Goal: Task Accomplishment & Management: Manage account settings

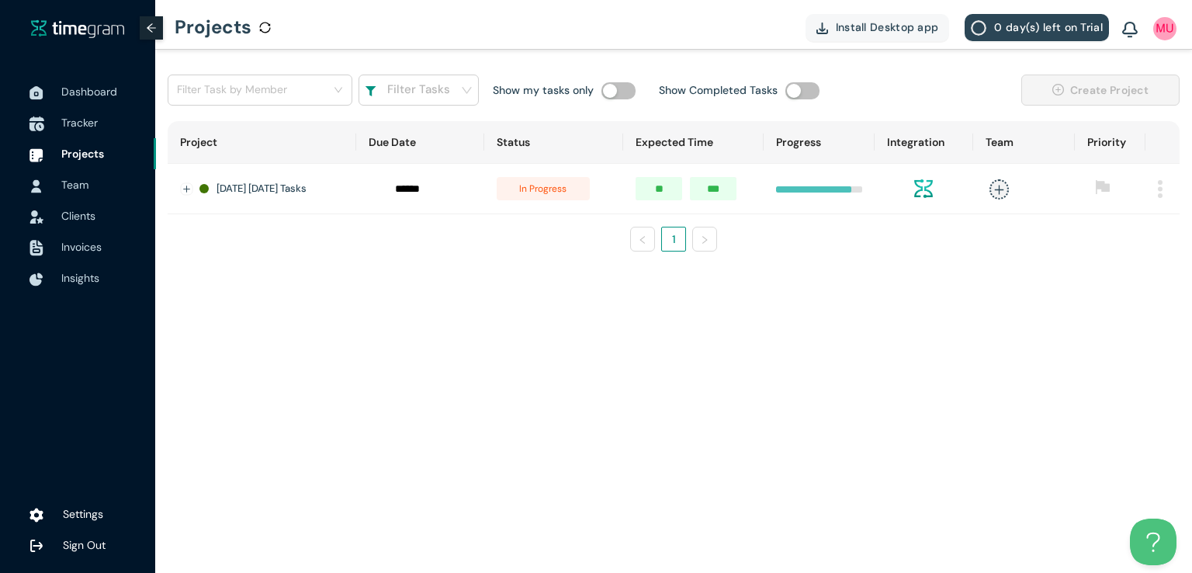
click at [82, 122] on span "Tracker" at bounding box center [79, 123] width 36 height 14
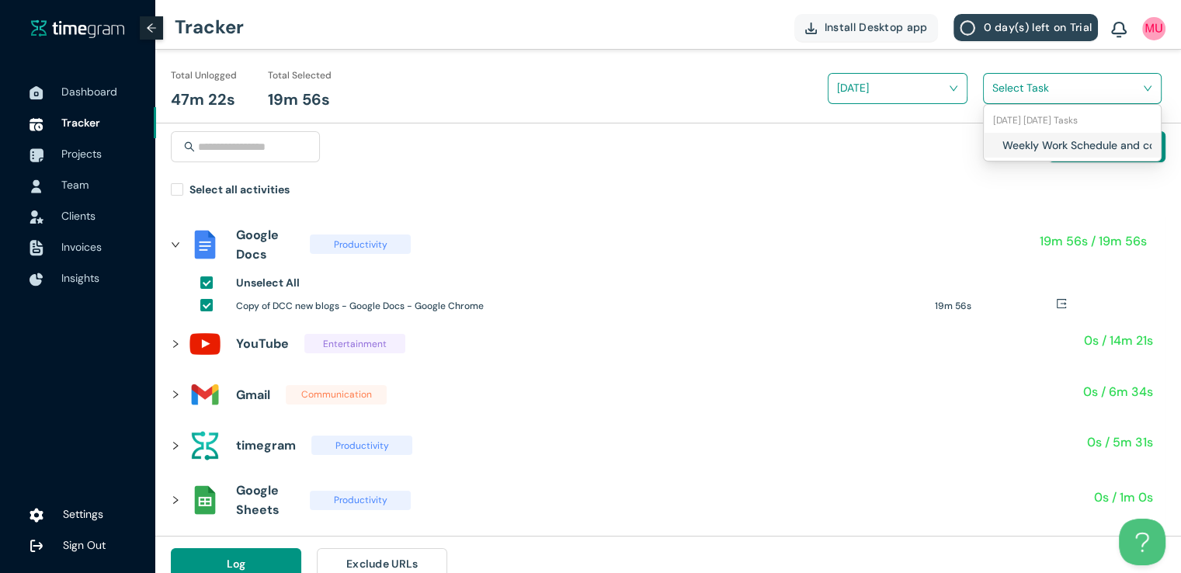
click at [1007, 87] on input "search" at bounding box center [1066, 87] width 149 height 23
click at [995, 156] on div "Weekly Work Schedule and content Planning" at bounding box center [1071, 145] width 177 height 25
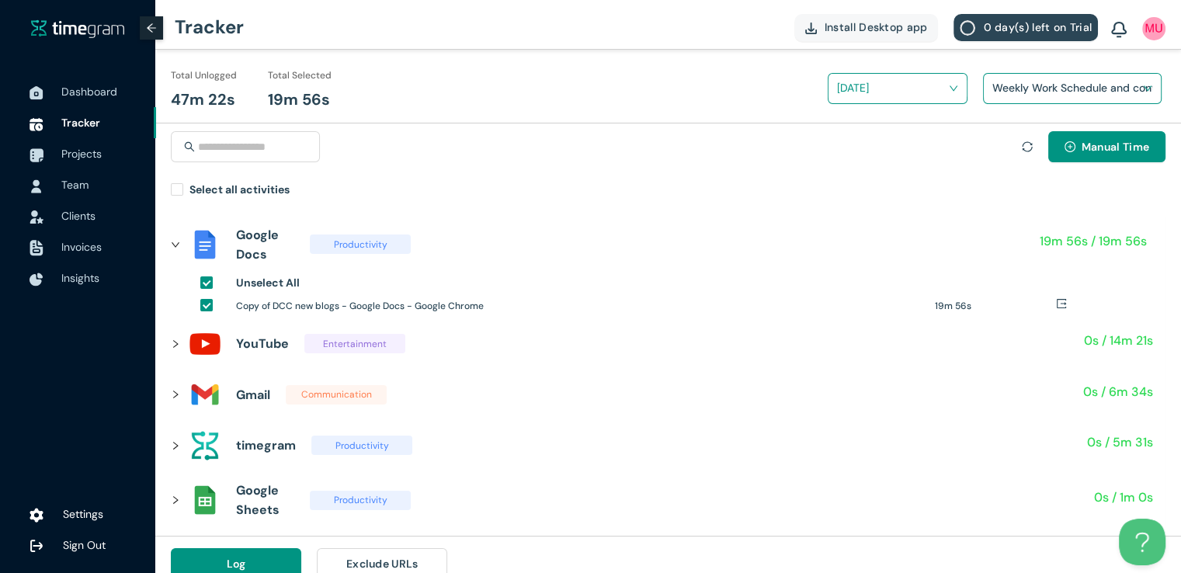
scroll to position [18, 0]
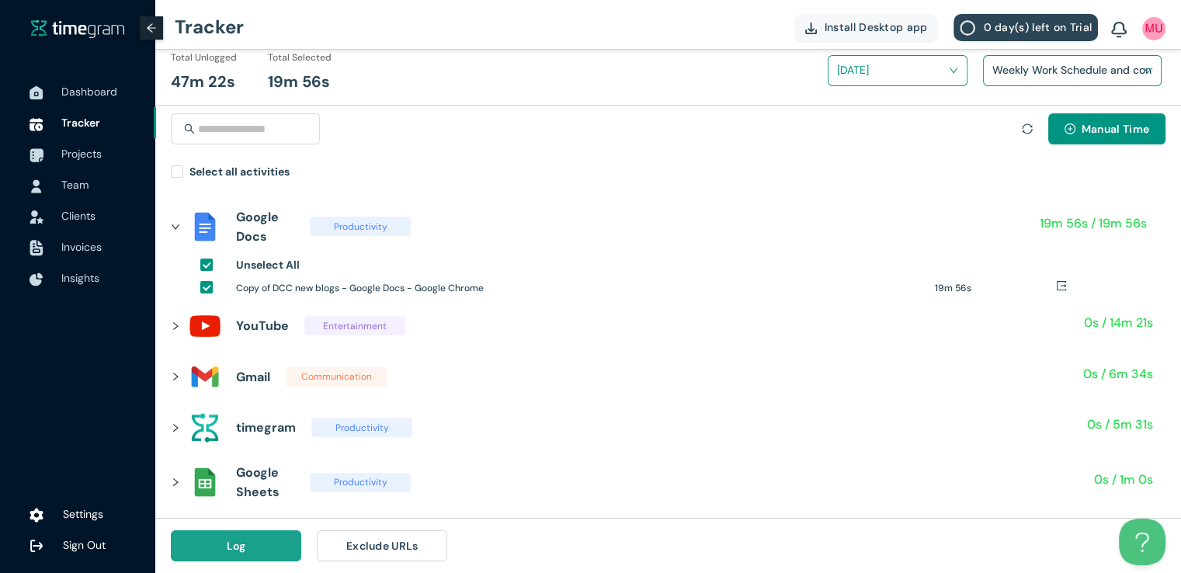
click at [239, 548] on span "Log" at bounding box center [236, 545] width 19 height 17
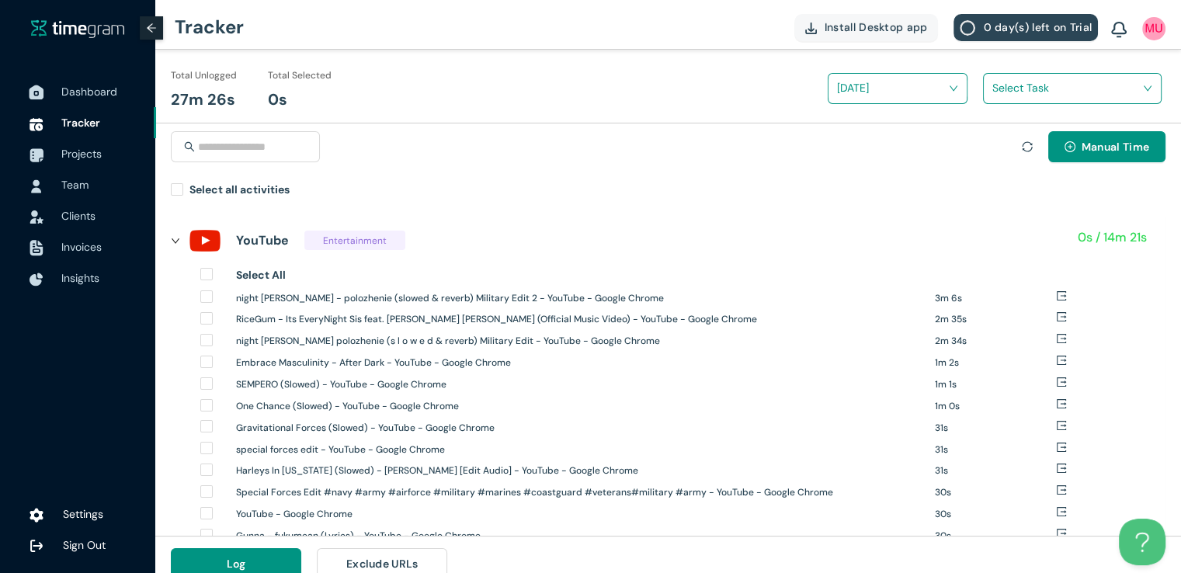
click at [74, 97] on span "Dashboard" at bounding box center [89, 92] width 56 height 14
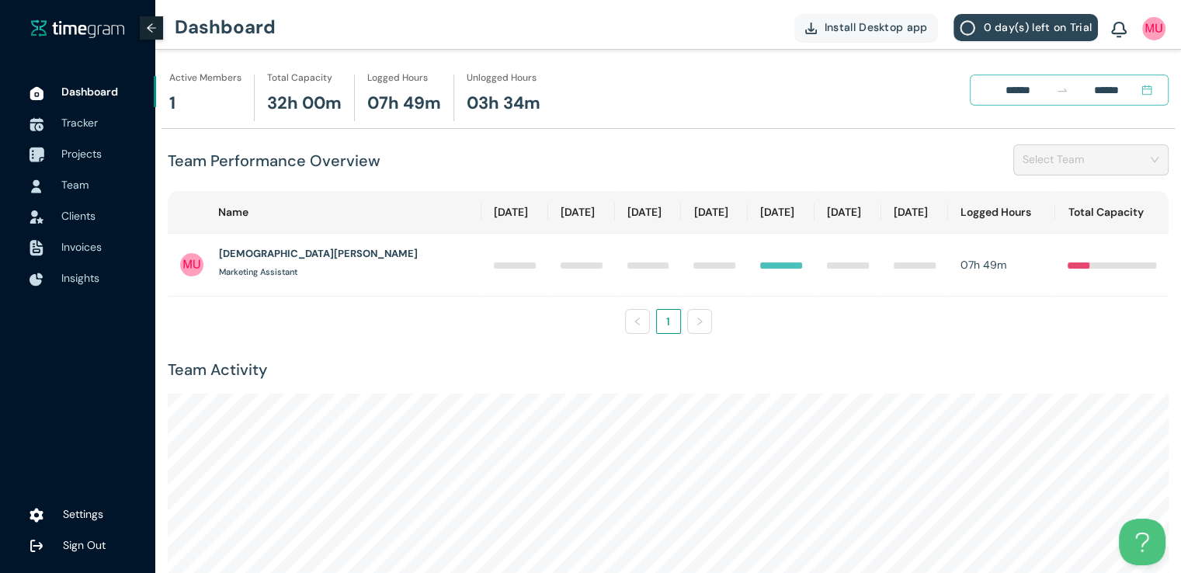
click at [94, 153] on span "Projects" at bounding box center [81, 154] width 40 height 14
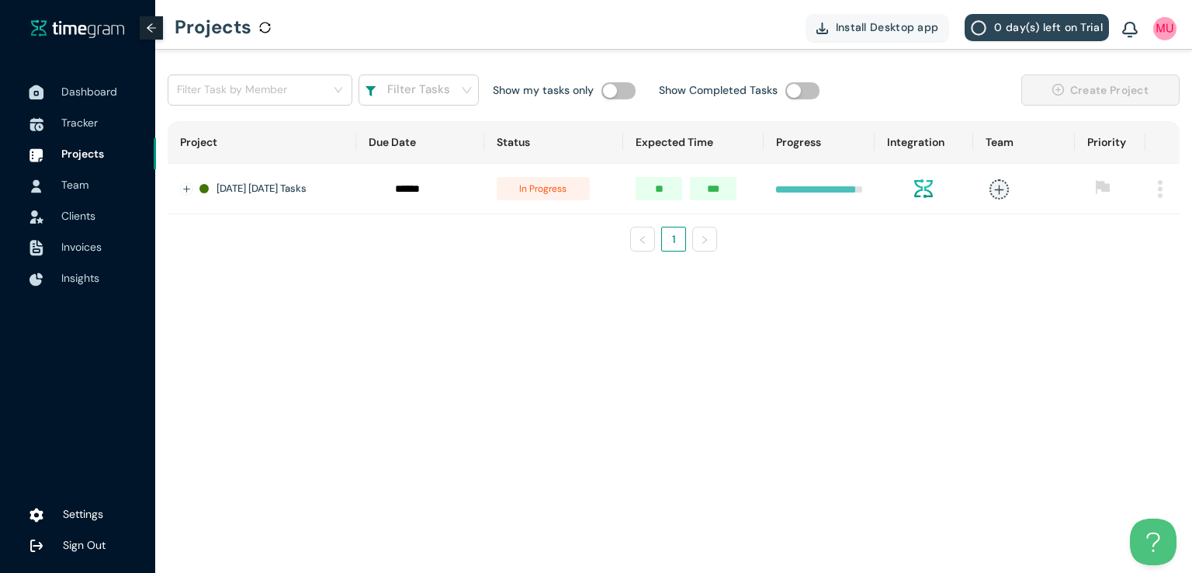
click at [91, 89] on span "Dashboard" at bounding box center [89, 92] width 56 height 14
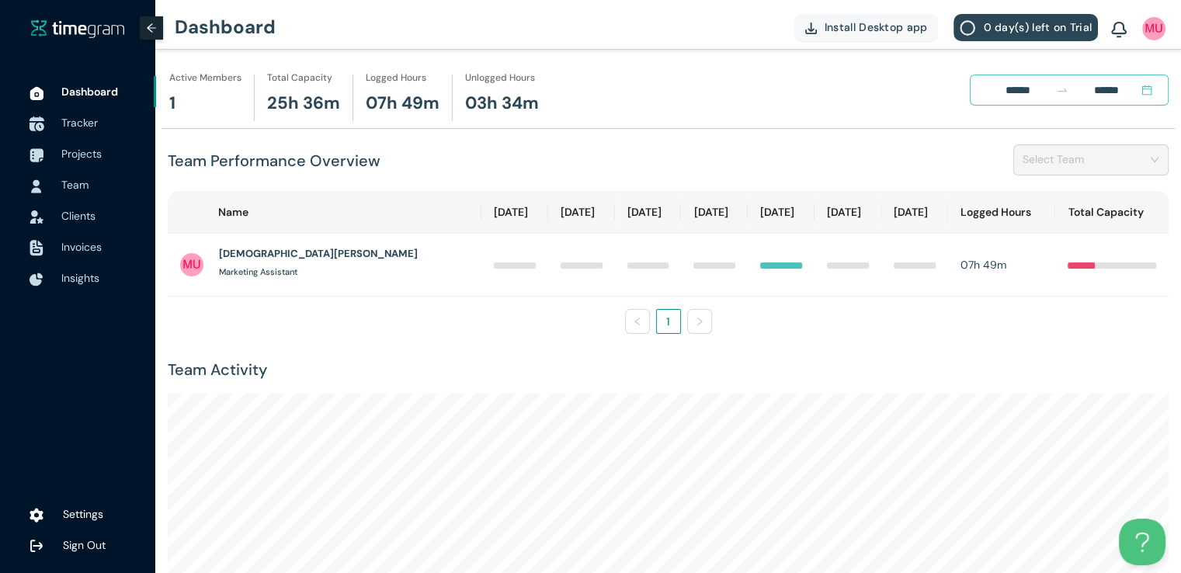
click at [88, 116] on span "Tracker" at bounding box center [79, 123] width 36 height 14
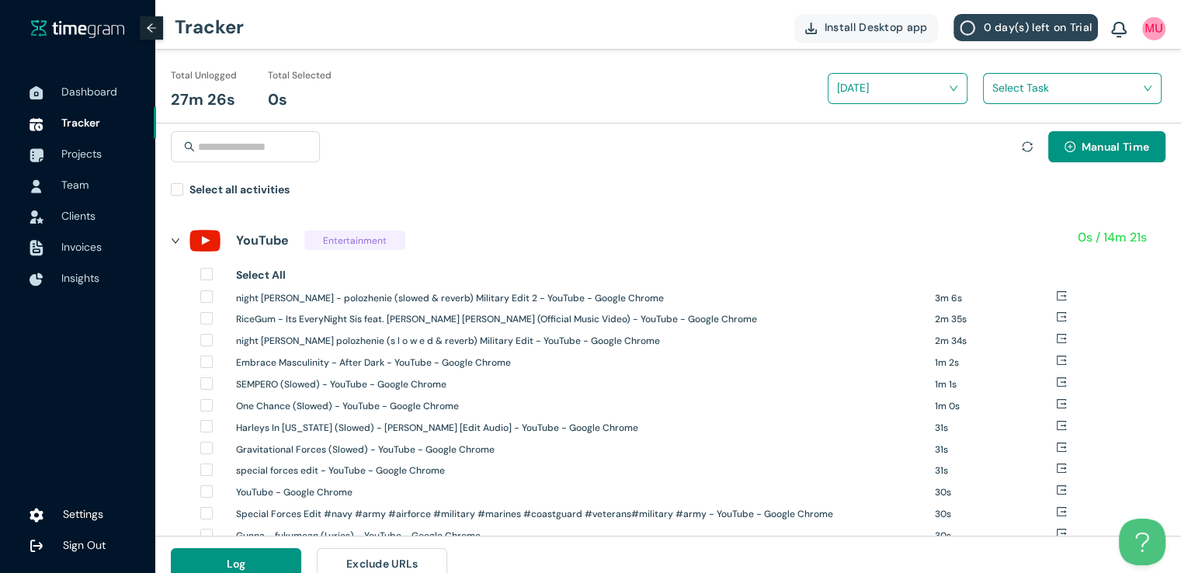
scroll to position [18, 0]
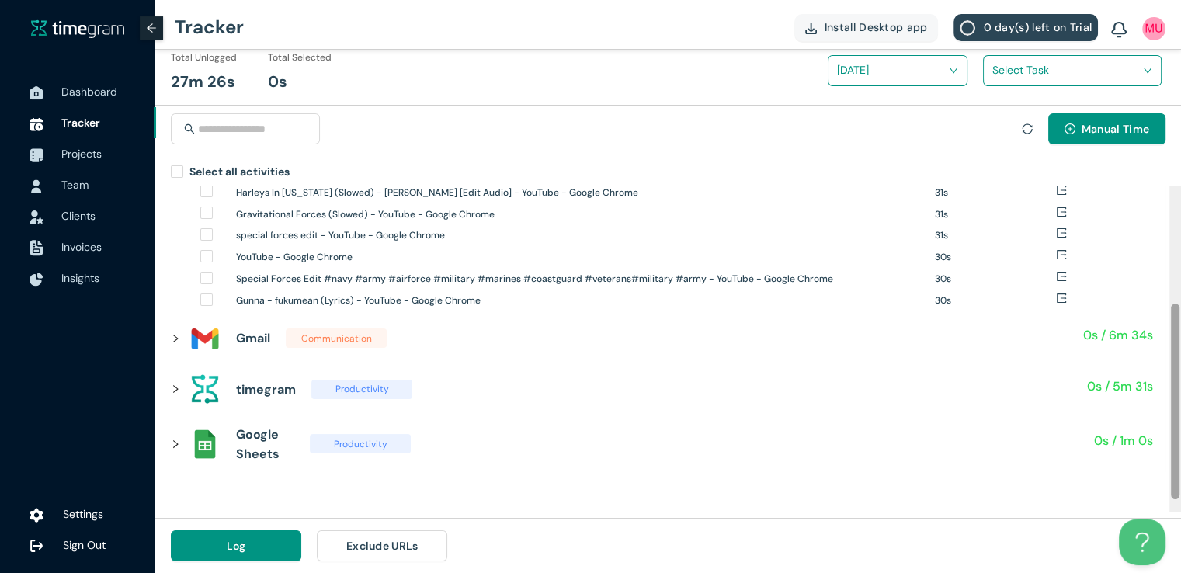
drag, startPoint x: 1177, startPoint y: 311, endPoint x: 1191, endPoint y: 446, distance: 135.8
click at [1181, 446] on html "Dashboard Tracker Projects Team Clients Invoices Insights Settings Sign Out Tra…" at bounding box center [590, 268] width 1181 height 573
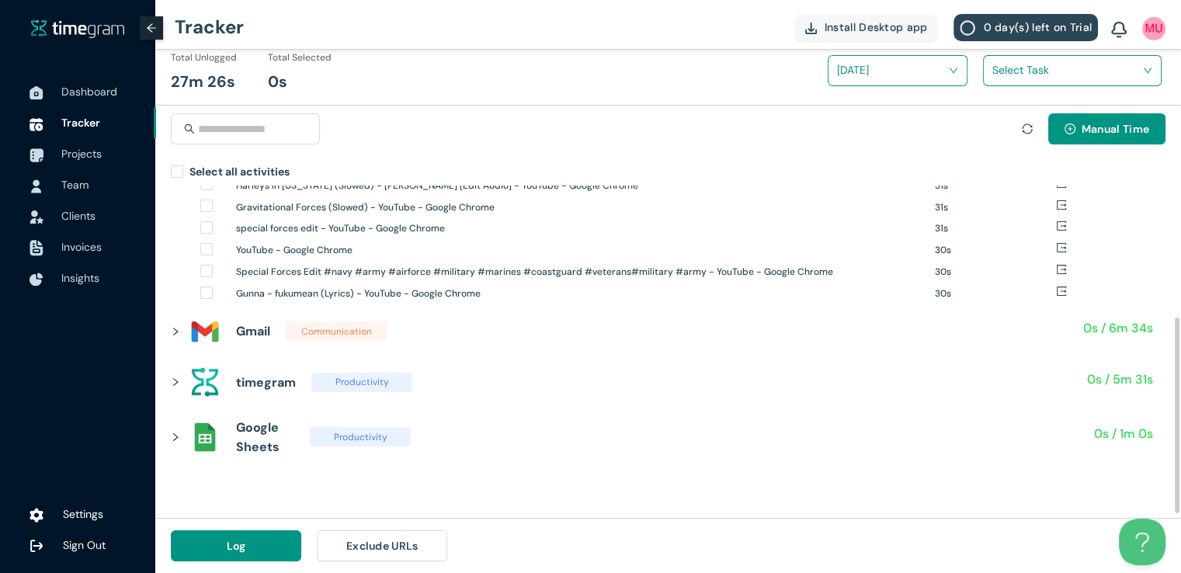
click at [172, 339] on div at bounding box center [180, 331] width 19 height 17
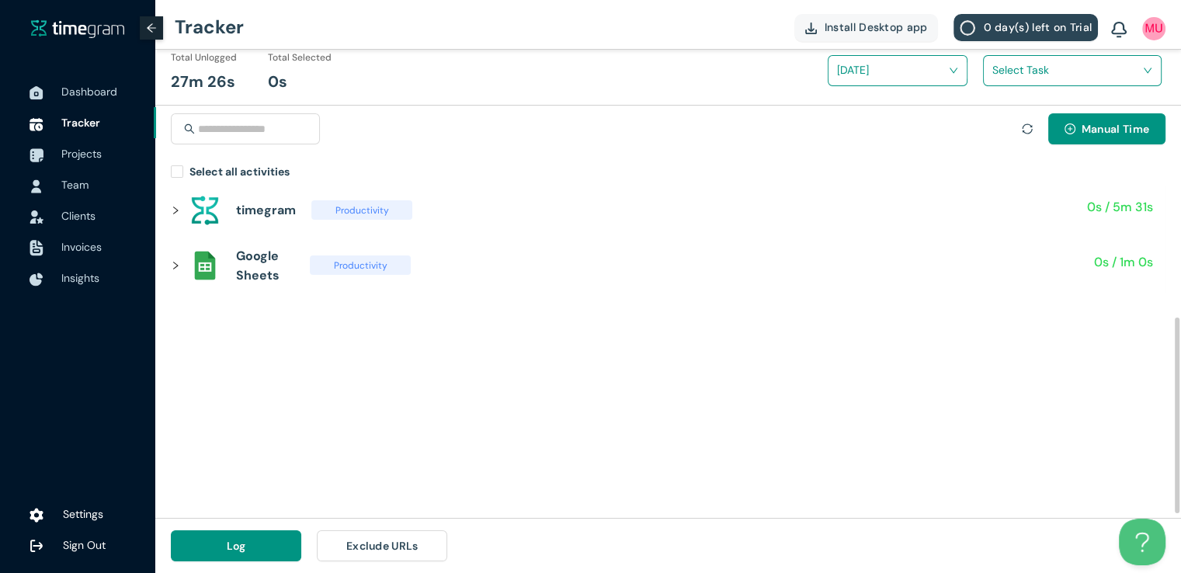
scroll to position [224, 0]
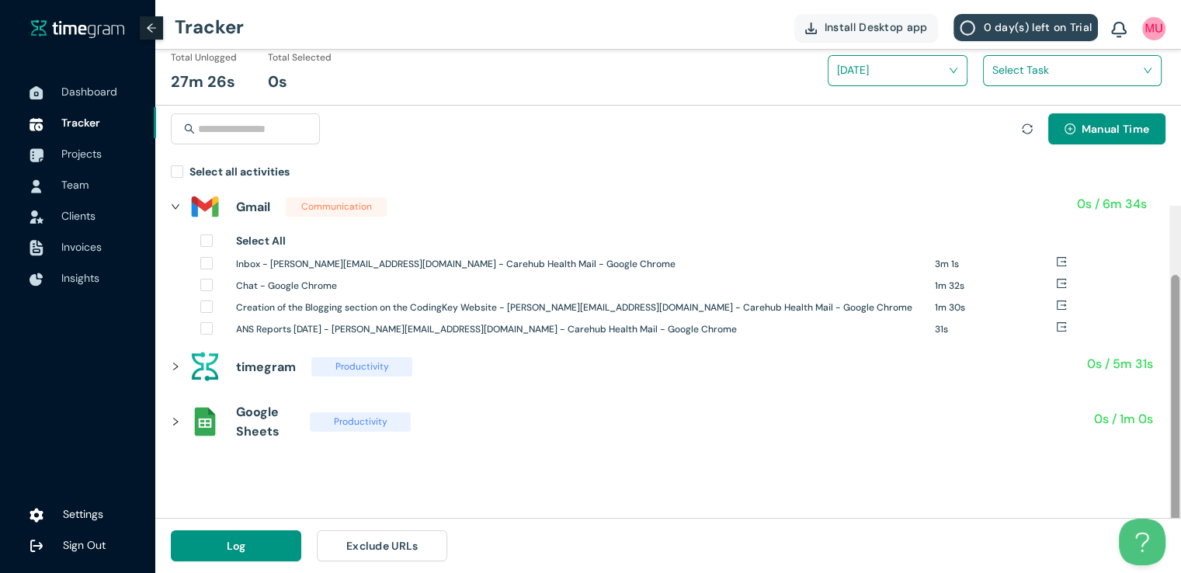
drag, startPoint x: 1177, startPoint y: 401, endPoint x: 1190, endPoint y: 305, distance: 97.2
click at [1181, 305] on html "Dashboard Tracker Projects Team Clients Invoices Insights Settings Sign Out Tra…" at bounding box center [590, 268] width 1181 height 573
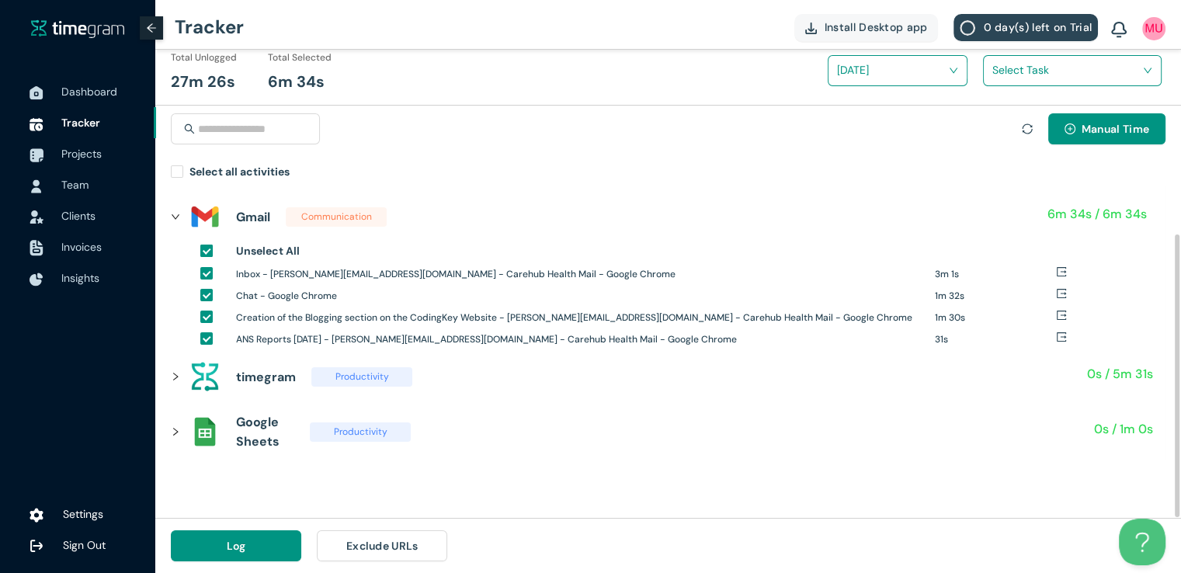
scroll to position [57, 0]
click at [177, 376] on icon "right" at bounding box center [175, 376] width 9 height 9
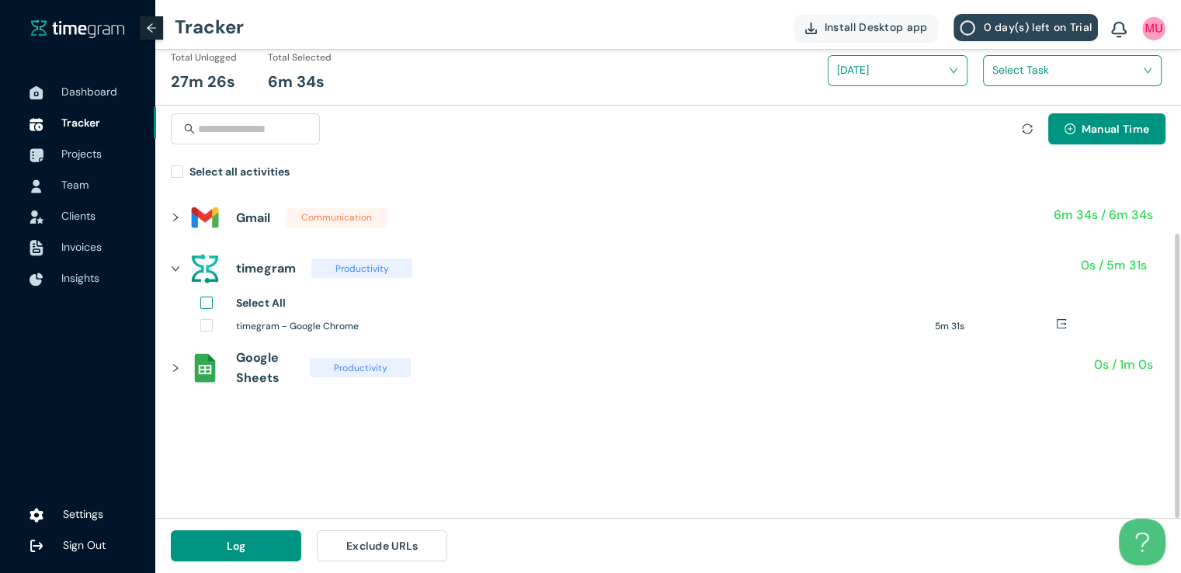
scroll to position [0, 0]
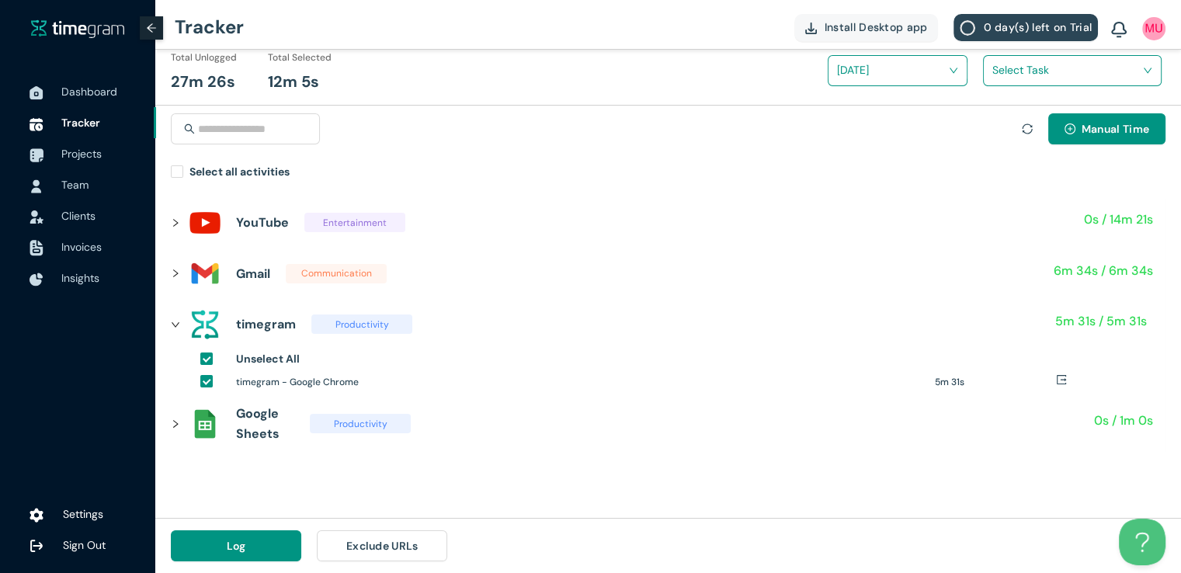
click at [1019, 64] on input "search" at bounding box center [1066, 69] width 149 height 23
click at [1003, 128] on h1 "Weekly Work Schedule and content Planning" at bounding box center [1093, 127] width 182 height 17
click at [236, 544] on span "Log" at bounding box center [236, 545] width 19 height 17
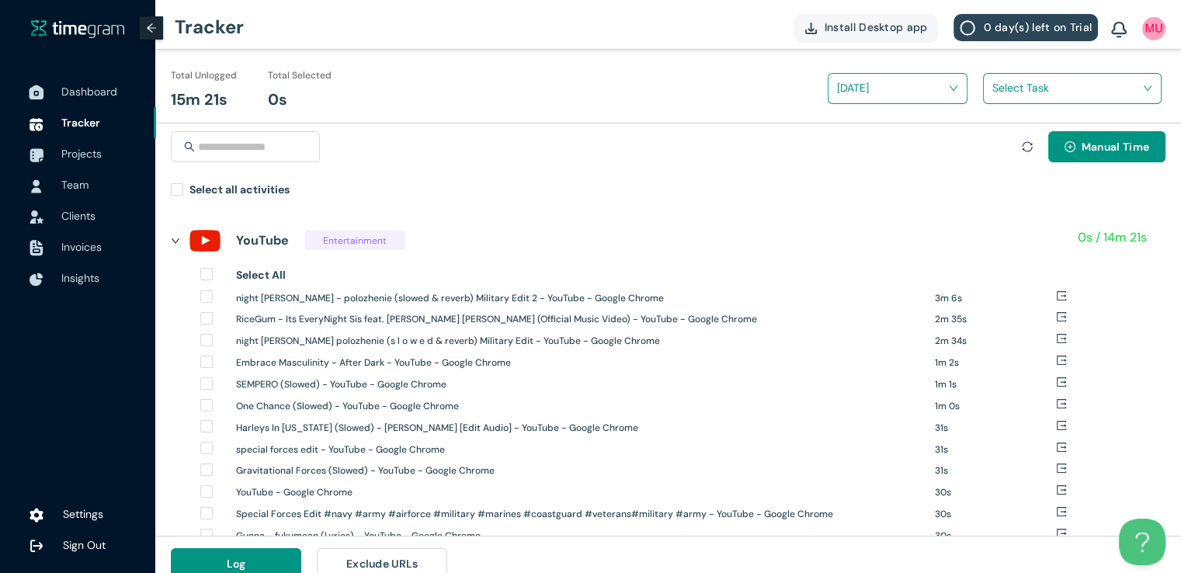
click at [85, 94] on span "Dashboard" at bounding box center [89, 92] width 56 height 14
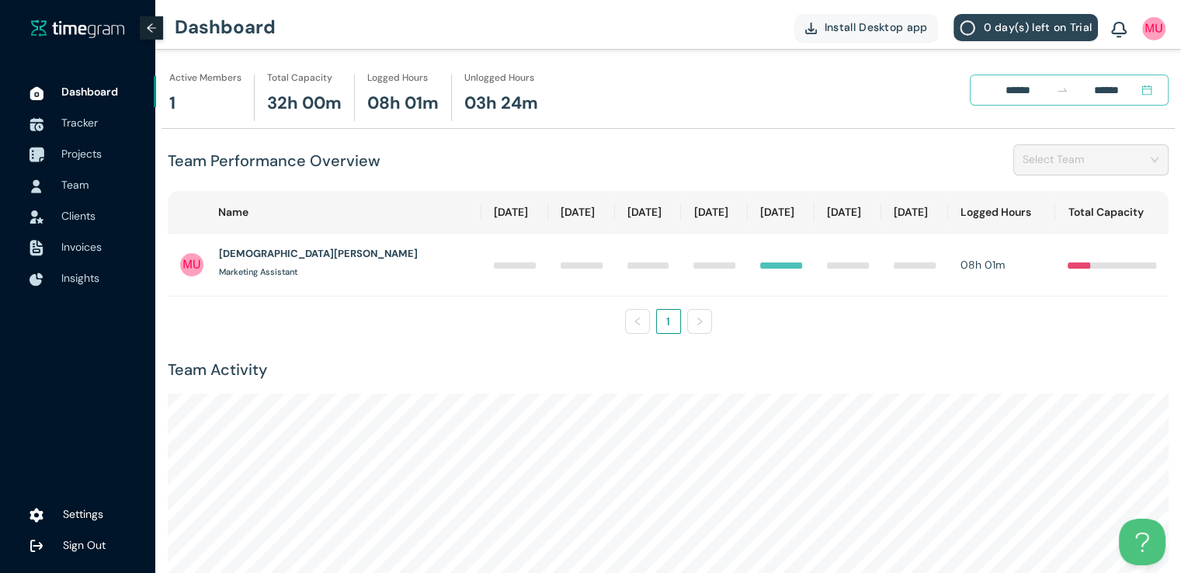
click at [68, 148] on span "Projects" at bounding box center [81, 154] width 40 height 14
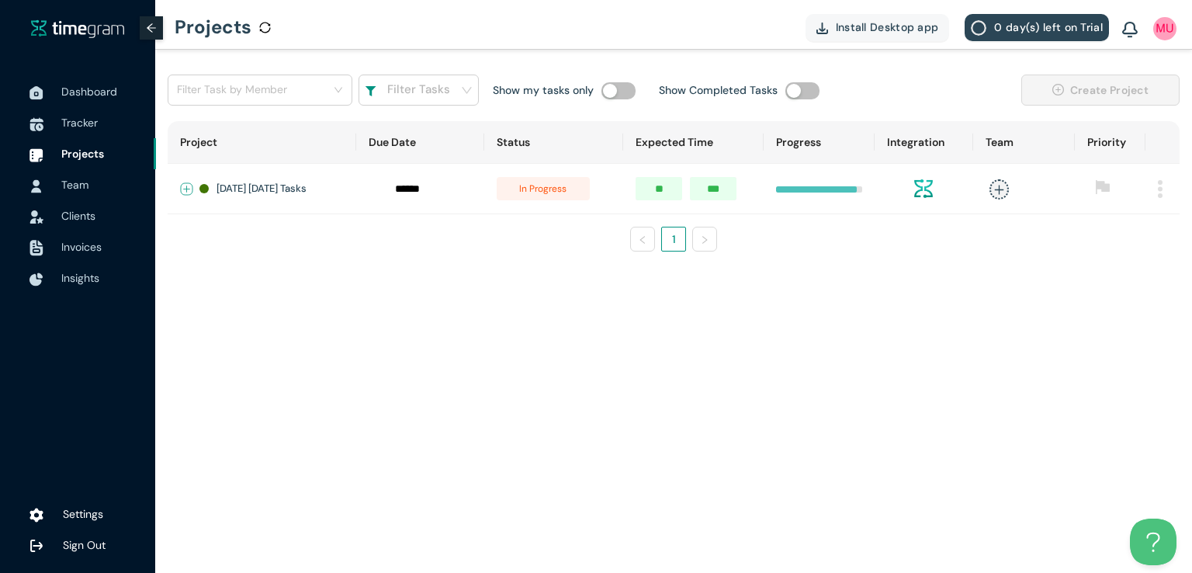
click at [186, 187] on button "Expand row" at bounding box center [187, 189] width 12 height 12
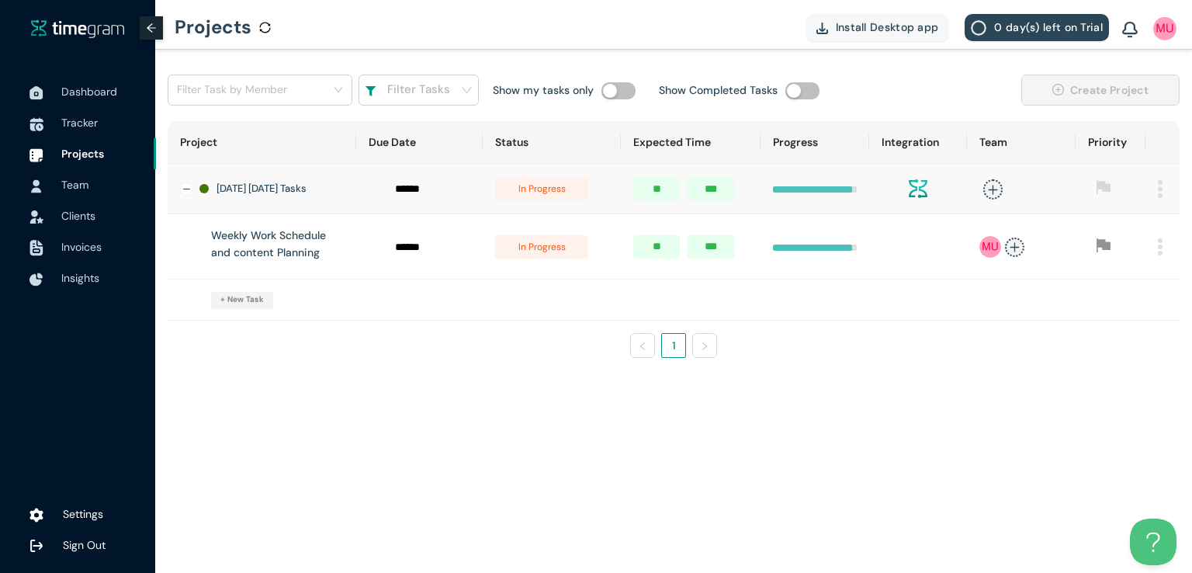
click at [526, 244] on span "in progress" at bounding box center [541, 246] width 93 height 23
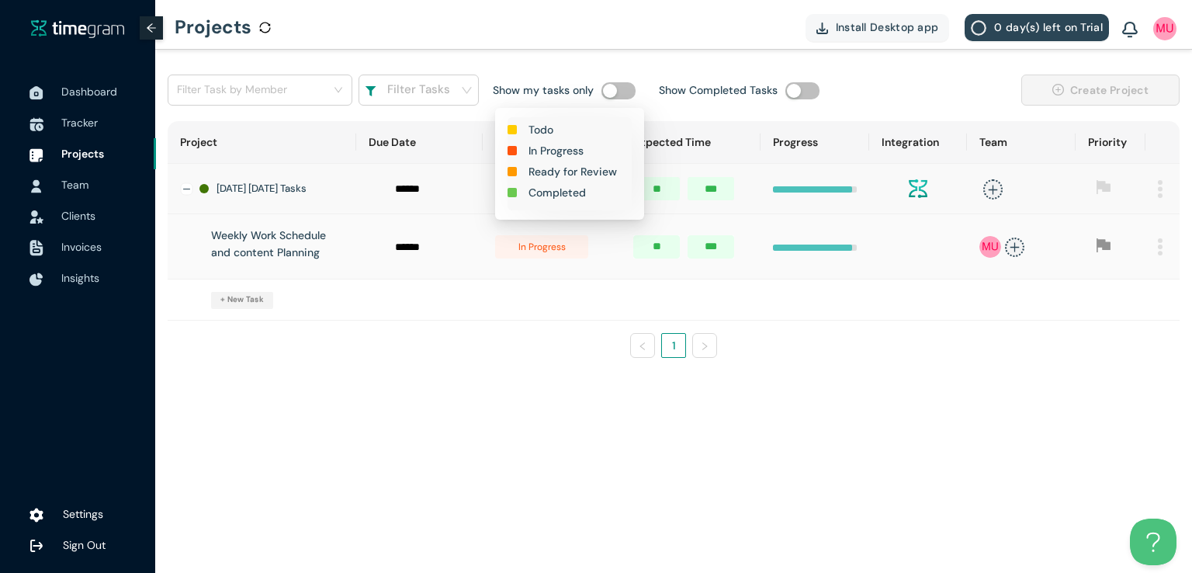
click at [562, 197] on h1 "Completed" at bounding box center [557, 192] width 57 height 17
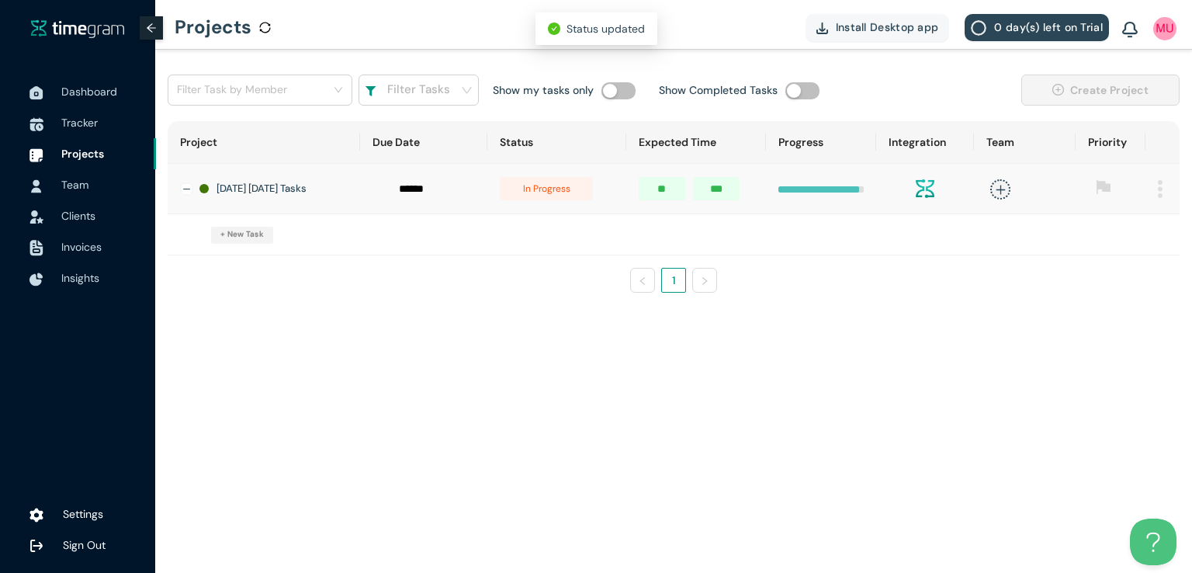
click at [556, 189] on span "in progress" at bounding box center [546, 188] width 93 height 23
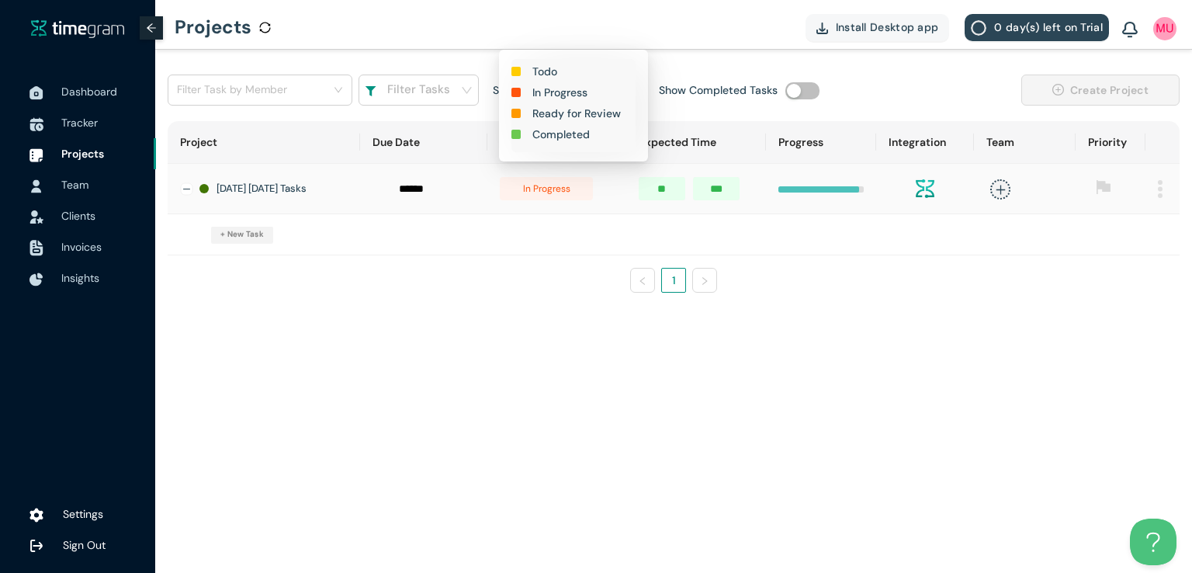
click at [556, 133] on h1 "Completed" at bounding box center [560, 134] width 57 height 17
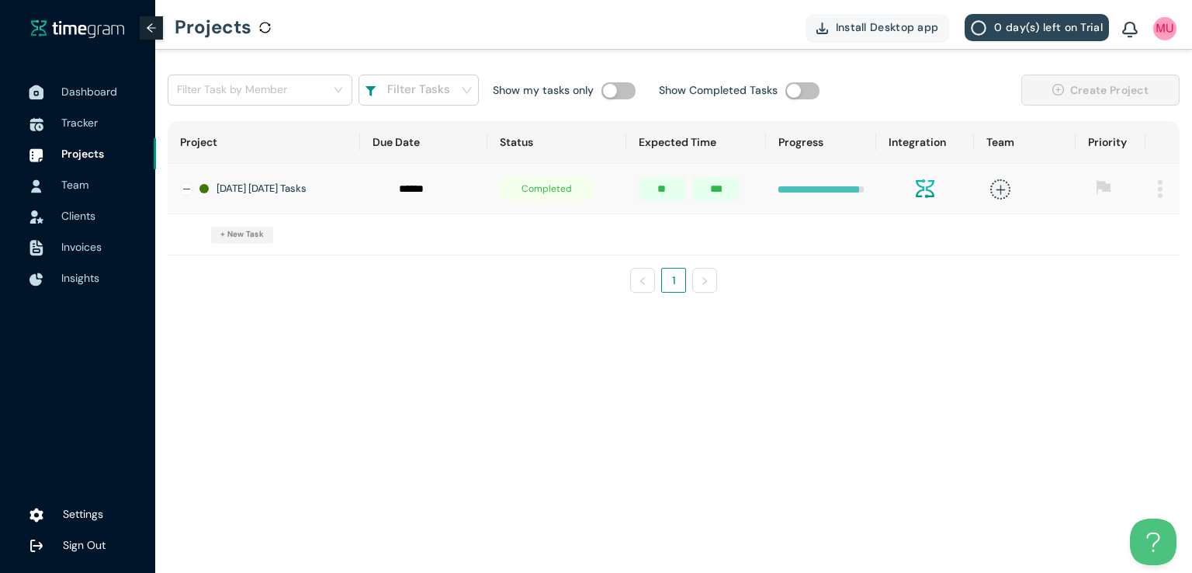
click at [96, 91] on span "Dashboard" at bounding box center [89, 92] width 56 height 14
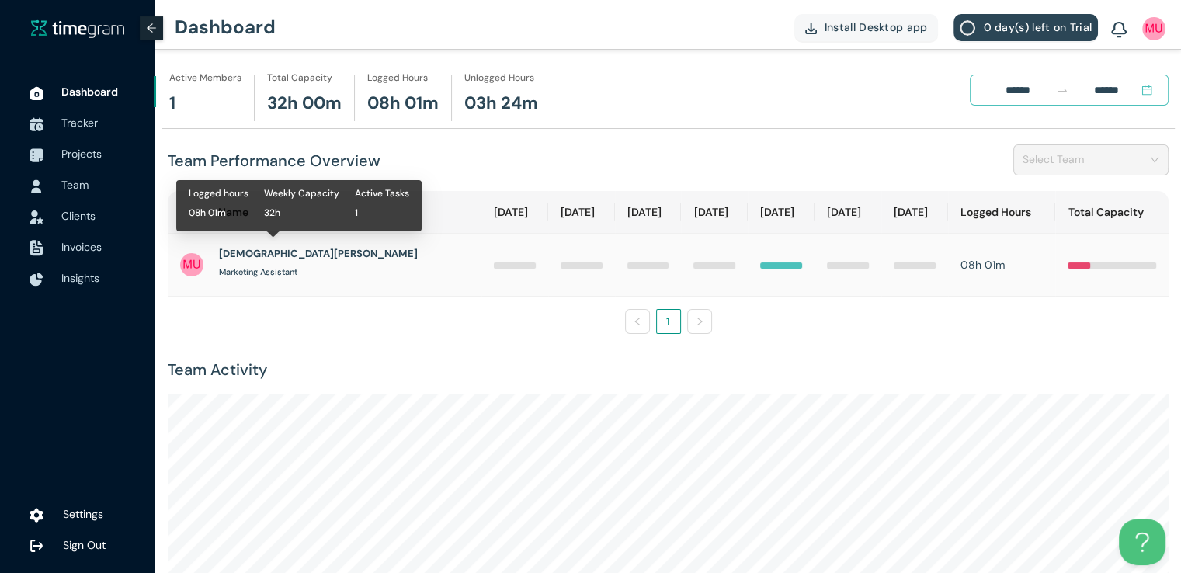
click at [270, 247] on h1 "[DEMOGRAPHIC_DATA][PERSON_NAME]" at bounding box center [318, 254] width 199 height 16
